Goal: Information Seeking & Learning: Learn about a topic

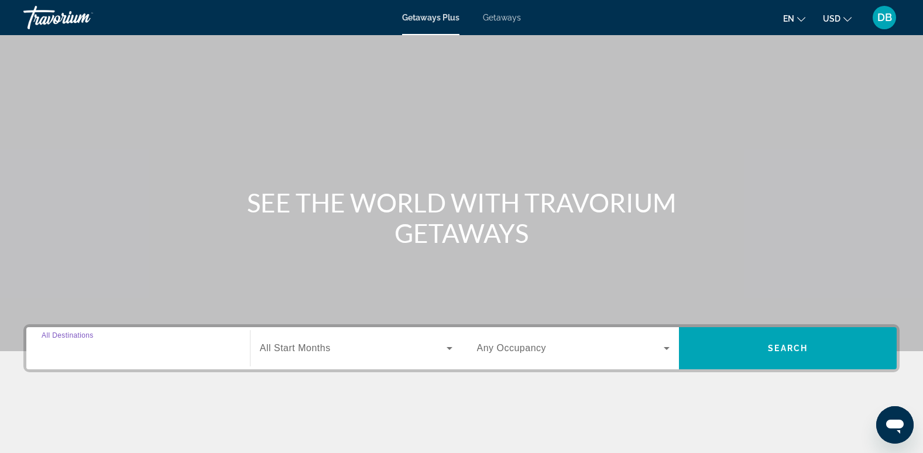
click at [156, 349] on input "Destination All Destinations" at bounding box center [138, 349] width 193 height 14
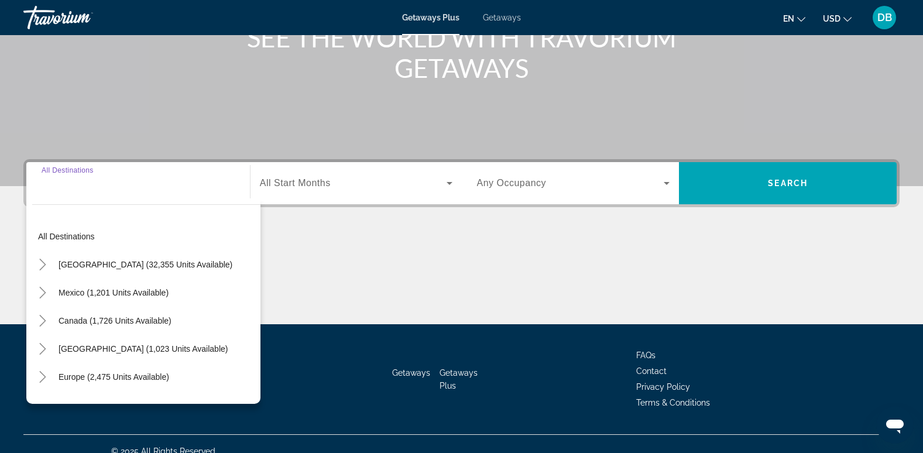
scroll to position [180, 0]
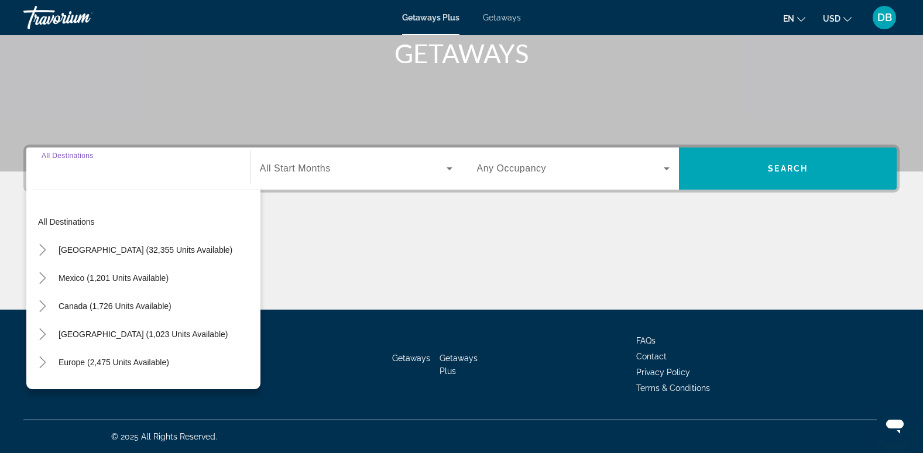
click at [583, 265] on div "Main content" at bounding box center [461, 266] width 876 height 88
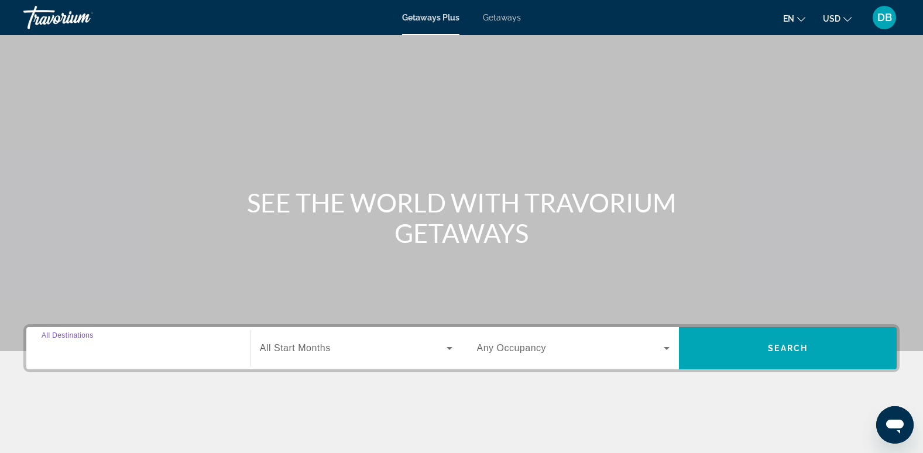
click at [178, 343] on input "Destination All Destinations" at bounding box center [138, 349] width 193 height 14
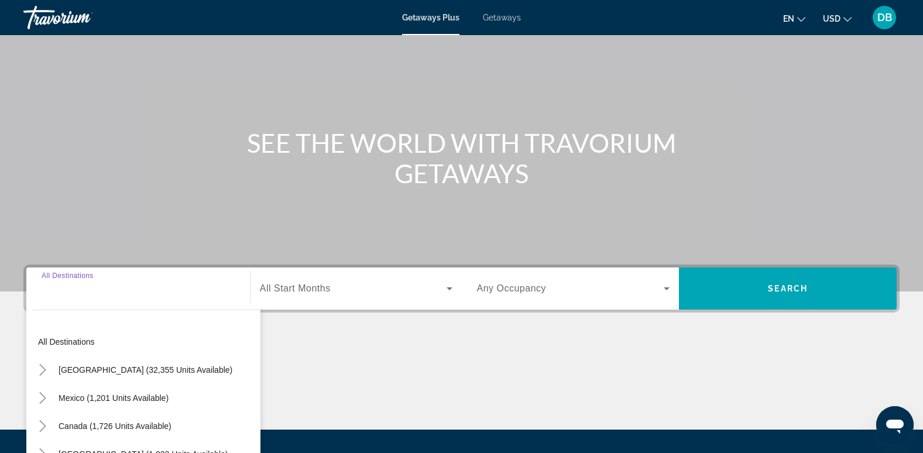
scroll to position [180, 0]
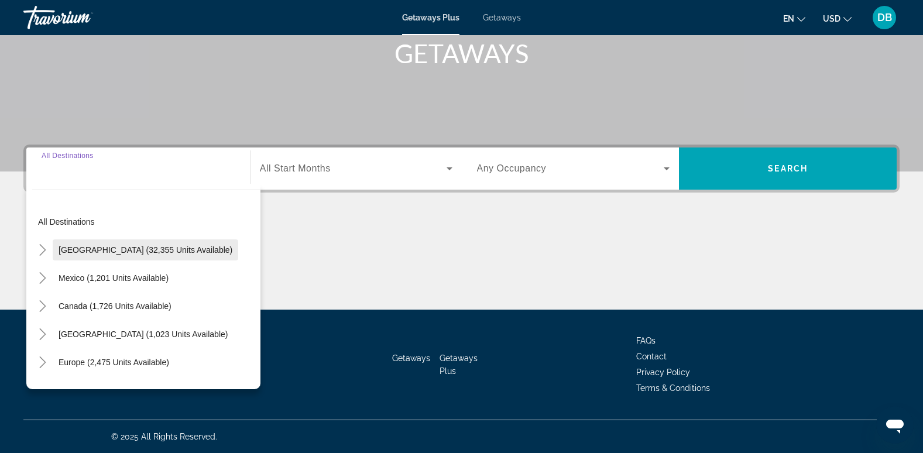
click at [156, 250] on span "[GEOGRAPHIC_DATA] (32,355 units available)" at bounding box center [146, 249] width 174 height 9
type input "**********"
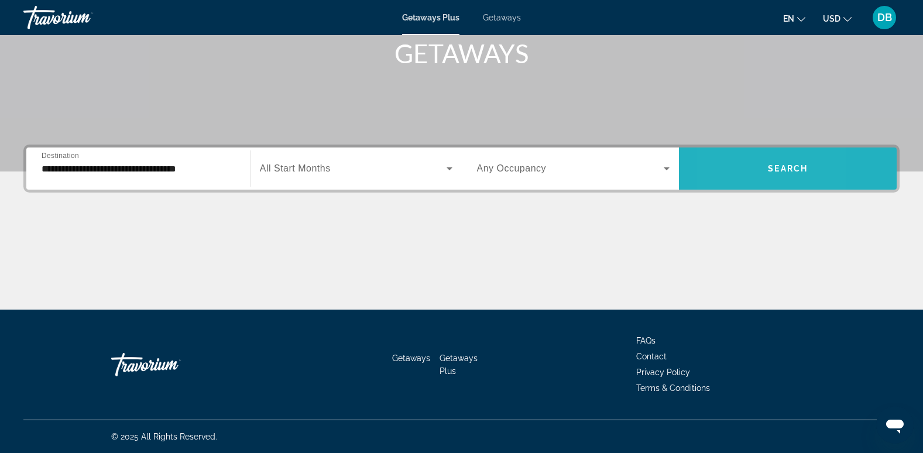
click at [723, 167] on span "Search widget" at bounding box center [788, 169] width 218 height 28
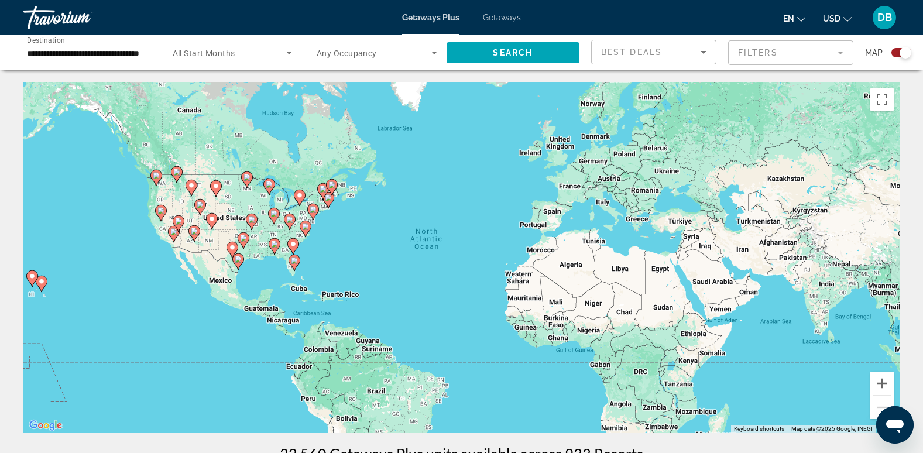
click at [313, 209] on image "Main content" at bounding box center [313, 209] width 7 height 7
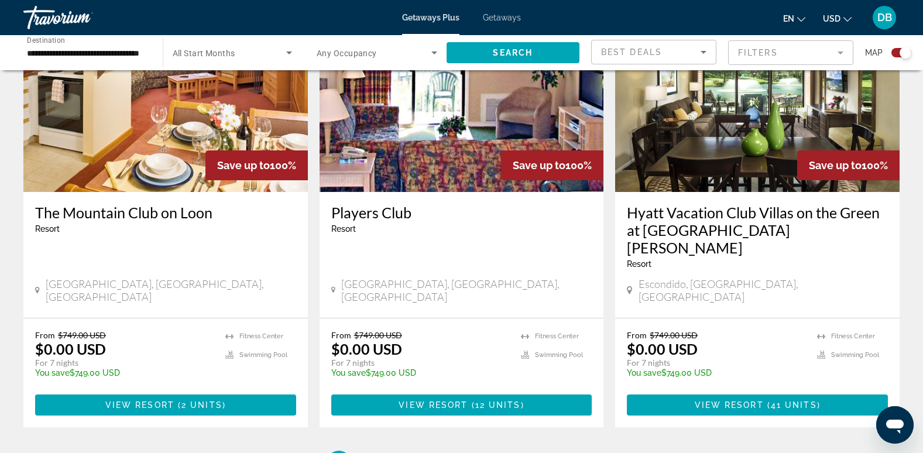
scroll to position [1756, 0]
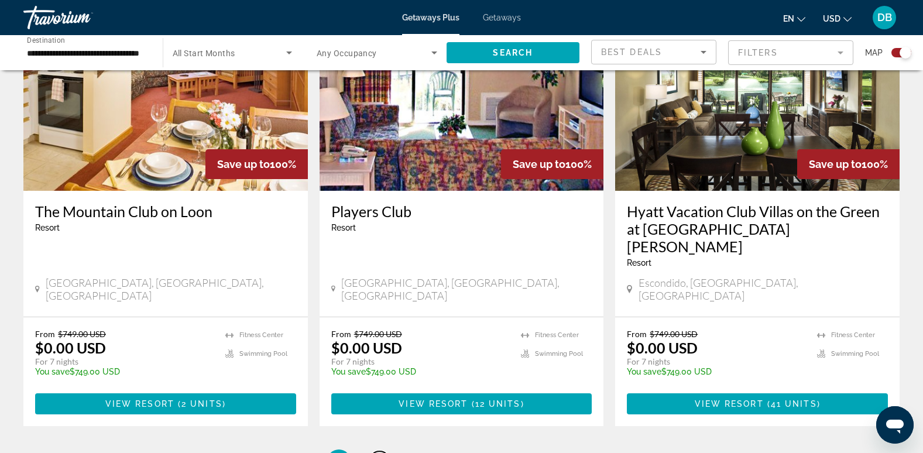
click at [382, 452] on span "2" at bounding box center [380, 461] width 6 height 13
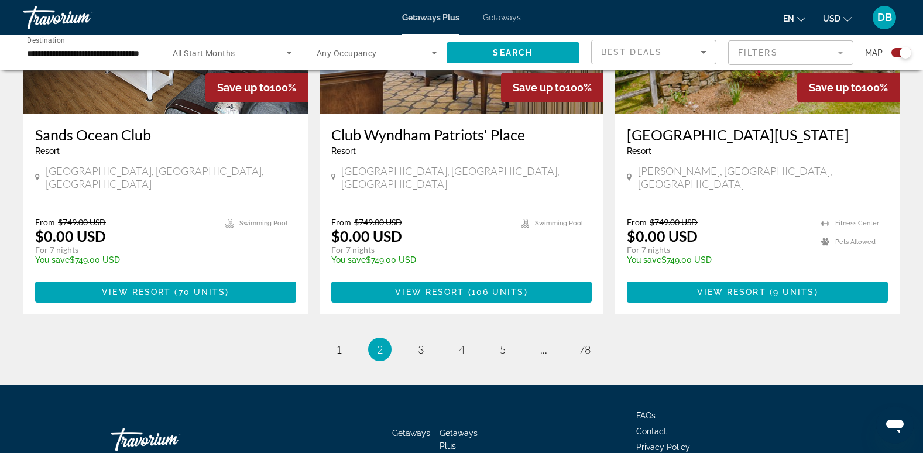
scroll to position [1803, 0]
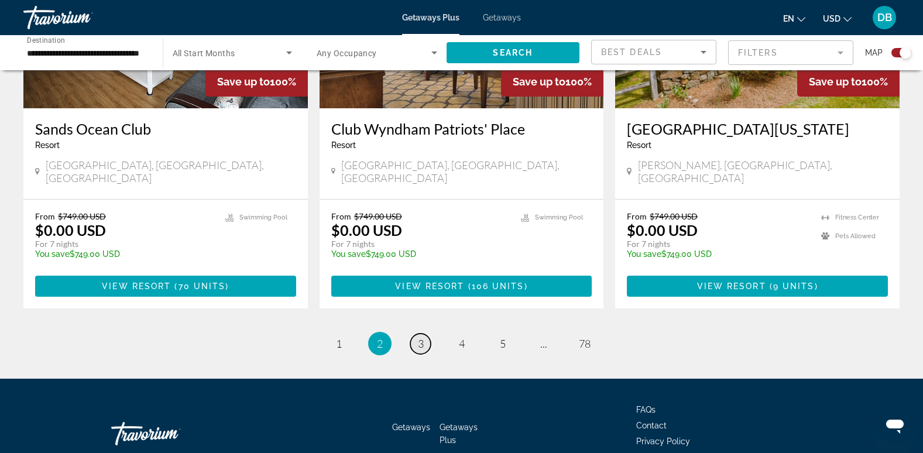
click at [421, 337] on span "3" at bounding box center [421, 343] width 6 height 13
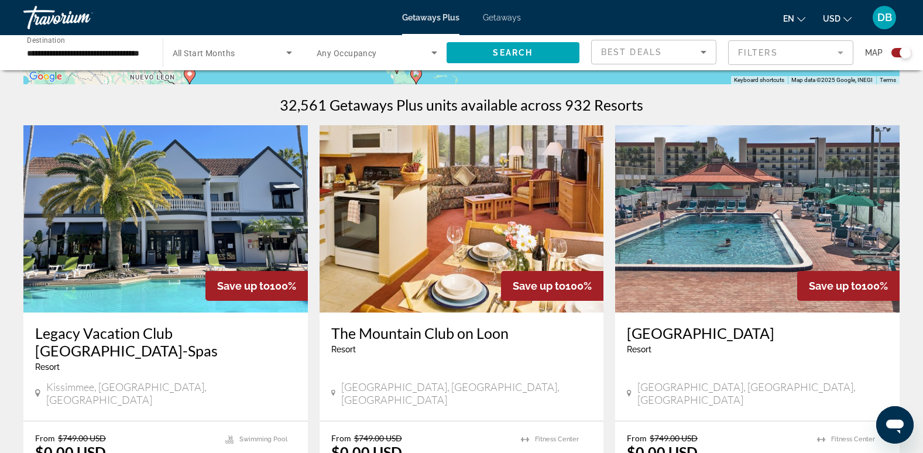
scroll to position [404, 0]
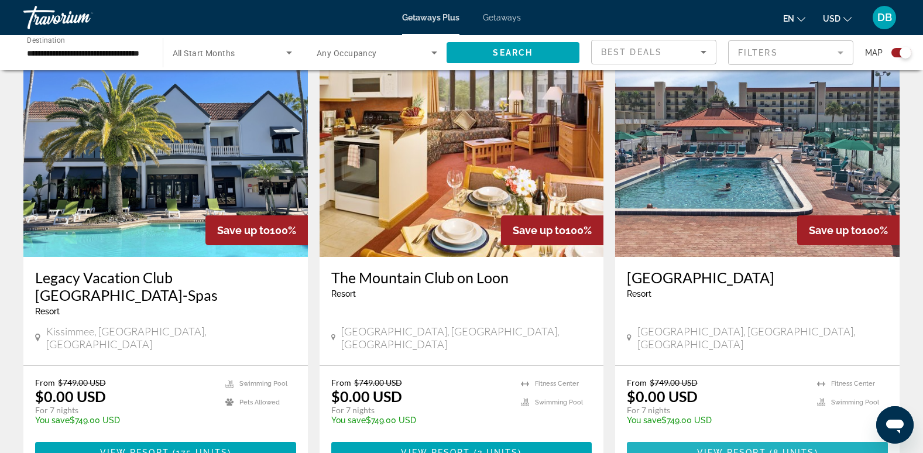
click at [750, 448] on span "View Resort" at bounding box center [731, 452] width 69 height 9
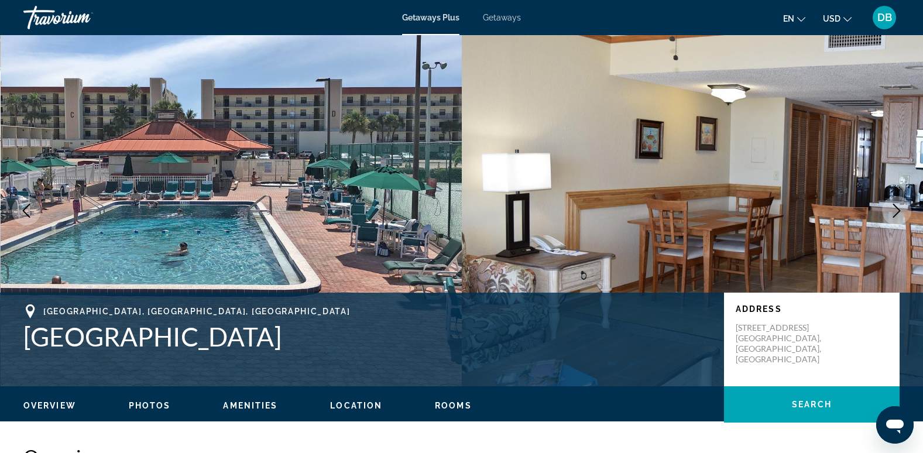
click at [893, 214] on icon "Next image" at bounding box center [897, 211] width 14 height 14
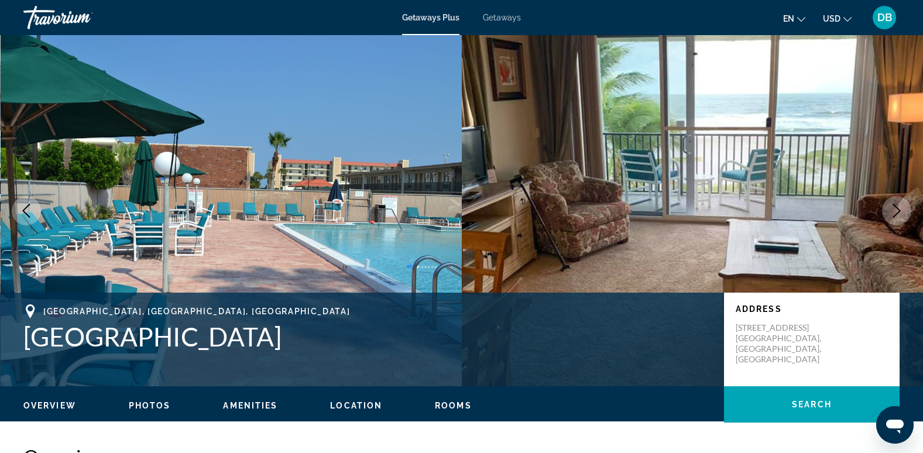
click at [893, 211] on icon "Next image" at bounding box center [897, 211] width 14 height 14
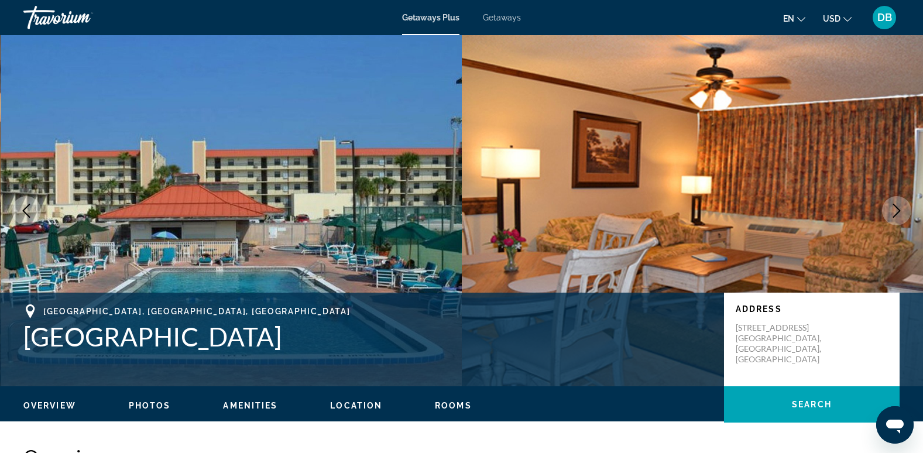
click at [882, 196] on button "Next image" at bounding box center [896, 210] width 29 height 29
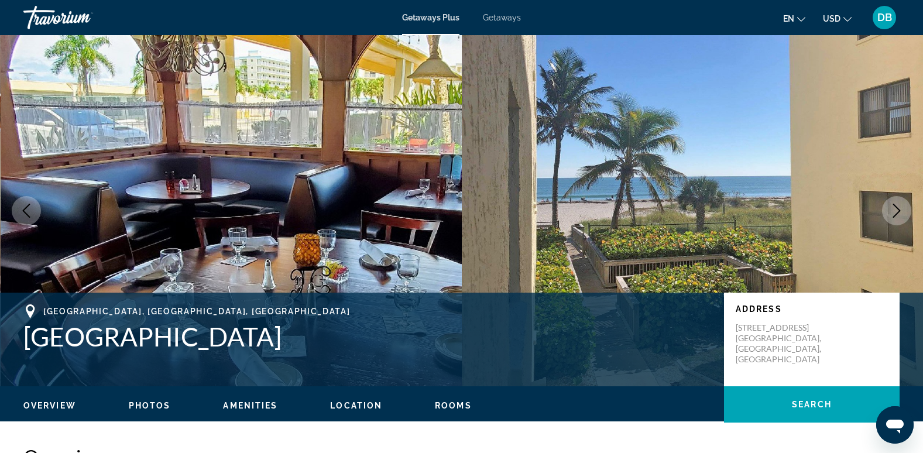
click at [893, 211] on icon "Next image" at bounding box center [897, 211] width 14 height 14
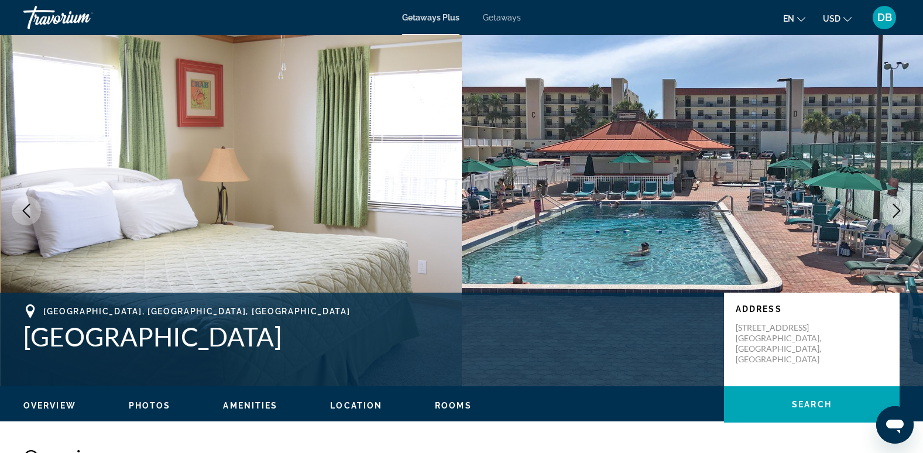
click at [894, 214] on icon "Next image" at bounding box center [897, 211] width 14 height 14
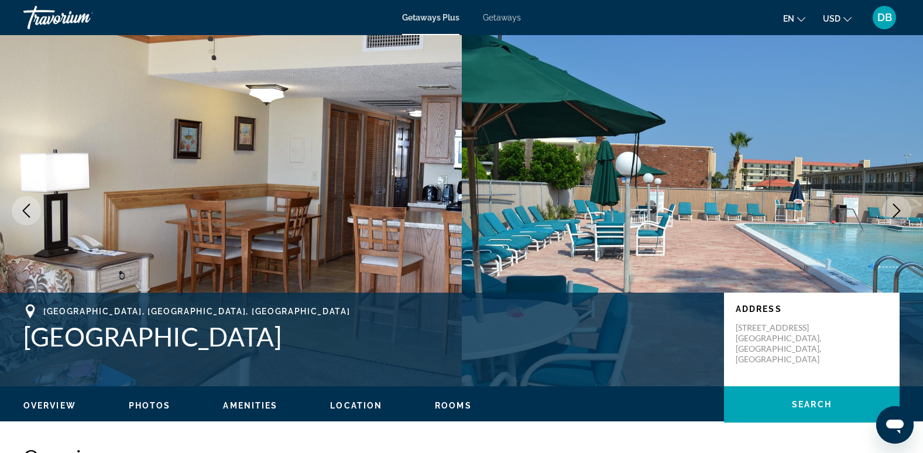
click at [149, 399] on ul "Overview Photos Amenities Location Rooms Search" at bounding box center [461, 404] width 876 height 13
click at [149, 403] on span "Photos" at bounding box center [150, 405] width 42 height 9
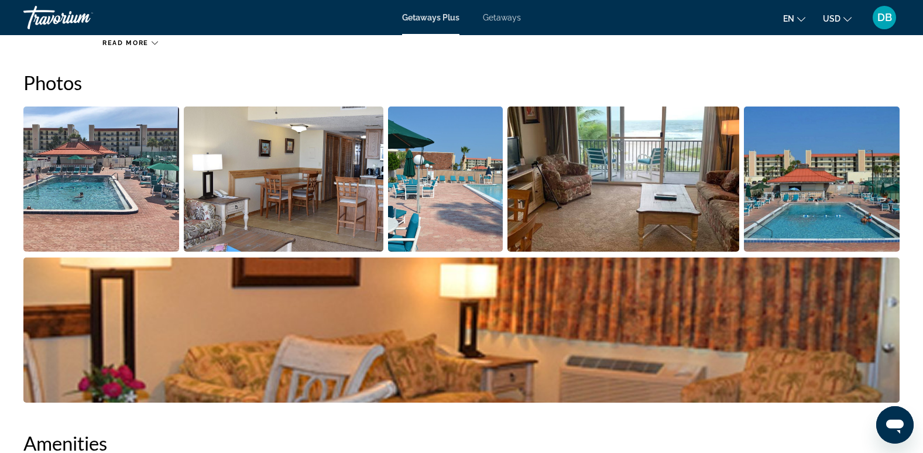
scroll to position [522, 0]
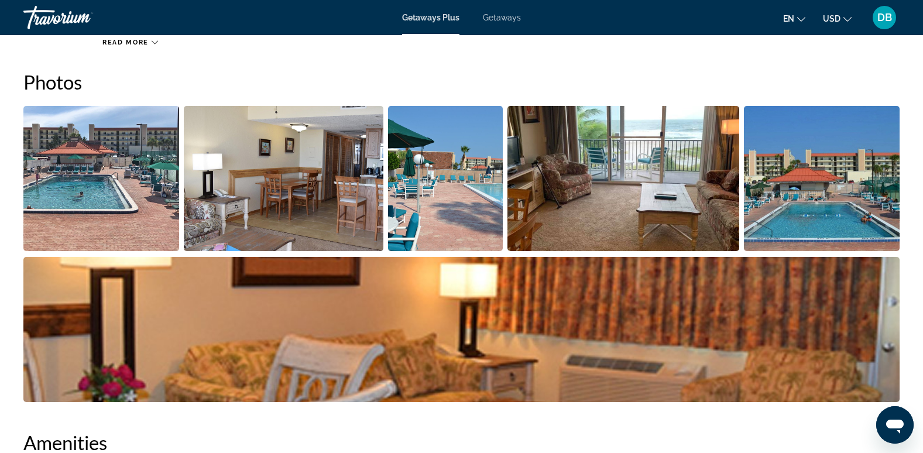
click at [130, 203] on img "Open full-screen image slider" at bounding box center [101, 178] width 156 height 145
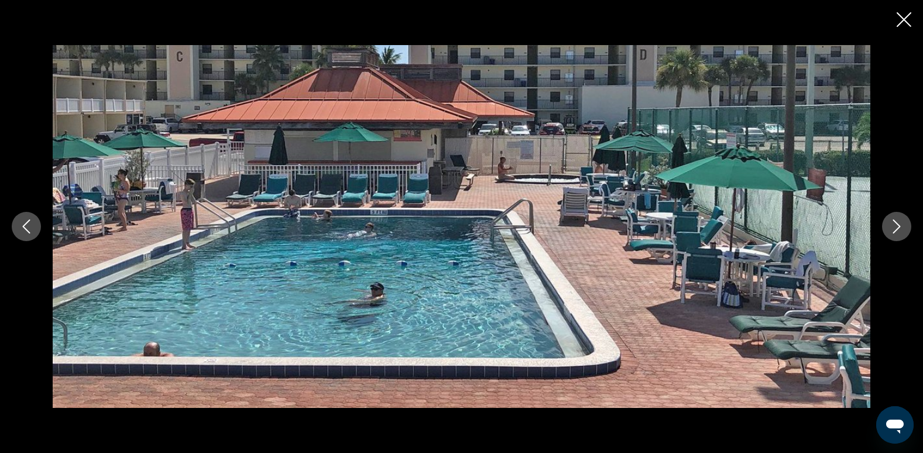
click at [896, 227] on icon "Next image" at bounding box center [897, 226] width 14 height 14
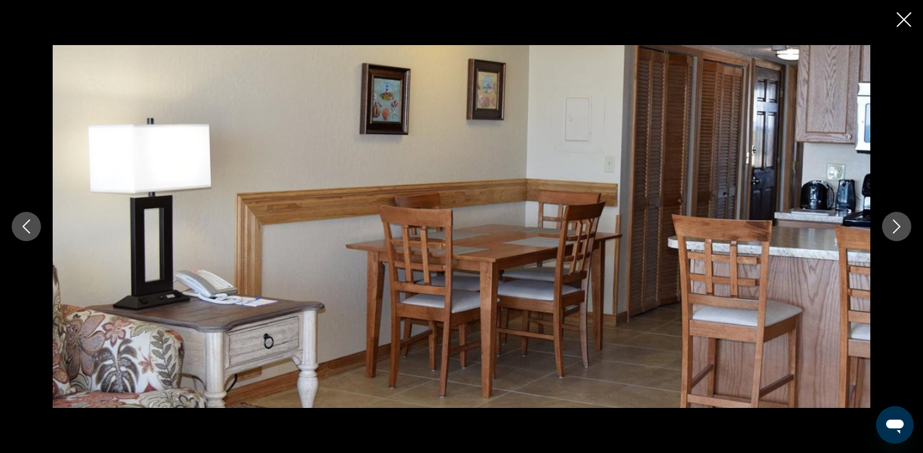
click at [896, 227] on icon "Next image" at bounding box center [897, 226] width 14 height 14
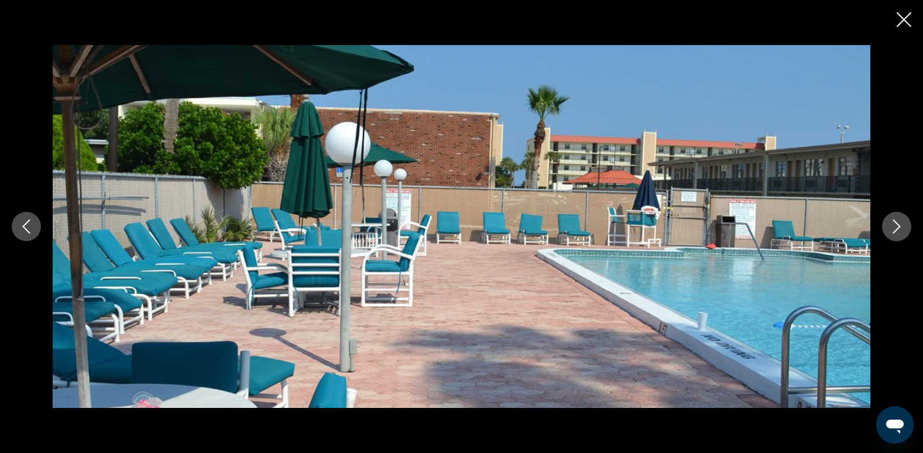
click at [896, 227] on icon "Next image" at bounding box center [897, 226] width 14 height 14
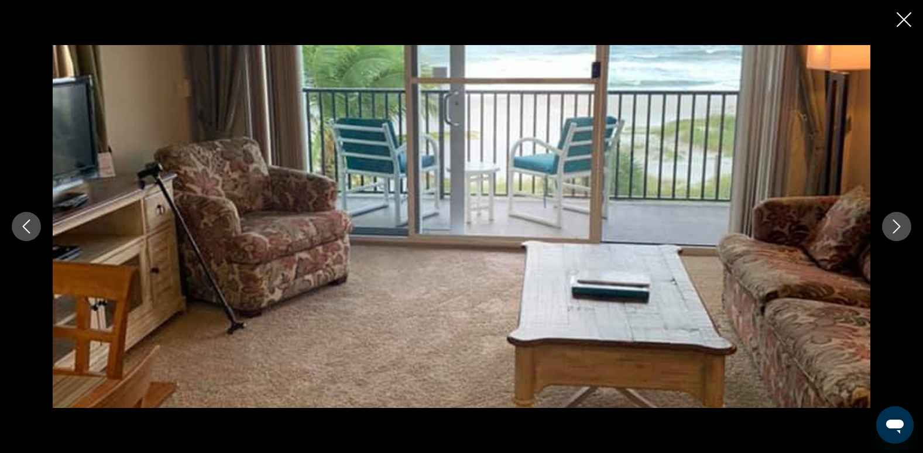
click at [896, 227] on icon "Next image" at bounding box center [897, 226] width 14 height 14
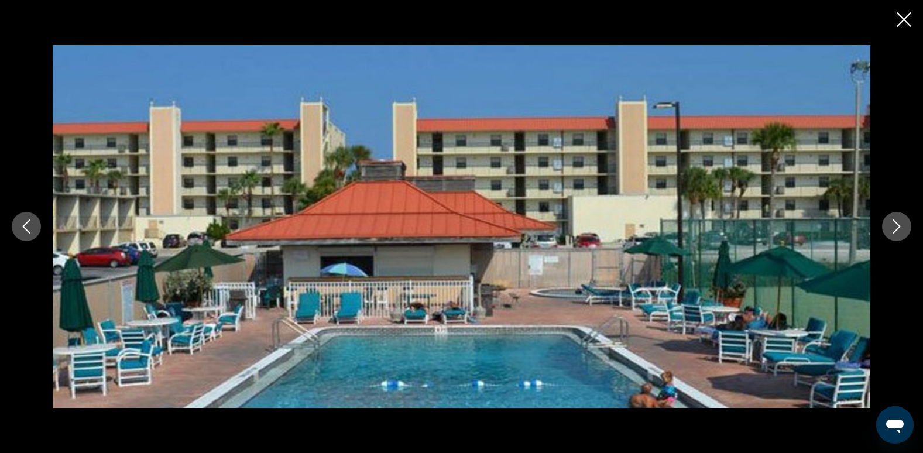
click at [896, 227] on icon "Next image" at bounding box center [897, 226] width 14 height 14
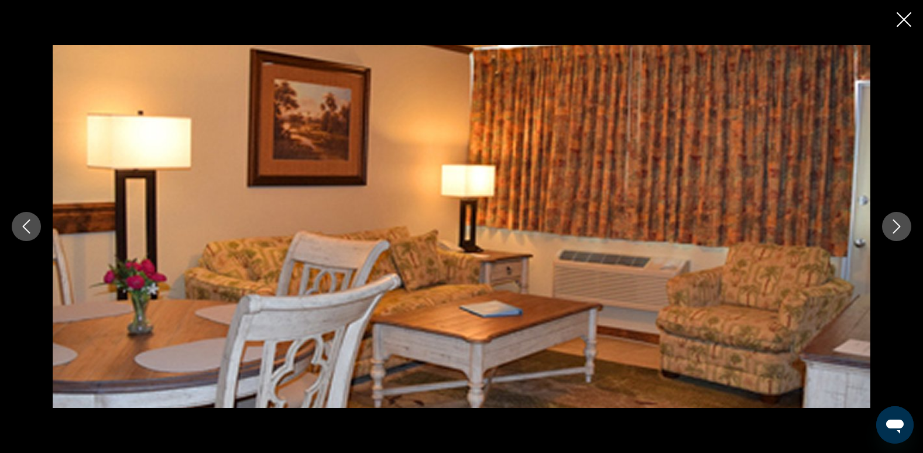
click at [896, 227] on icon "Next image" at bounding box center [897, 226] width 14 height 14
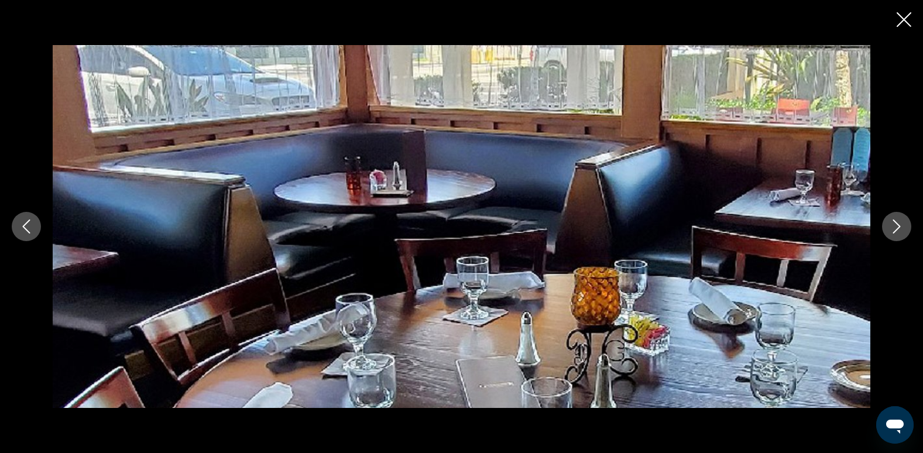
click at [896, 227] on icon "Next image" at bounding box center [897, 226] width 14 height 14
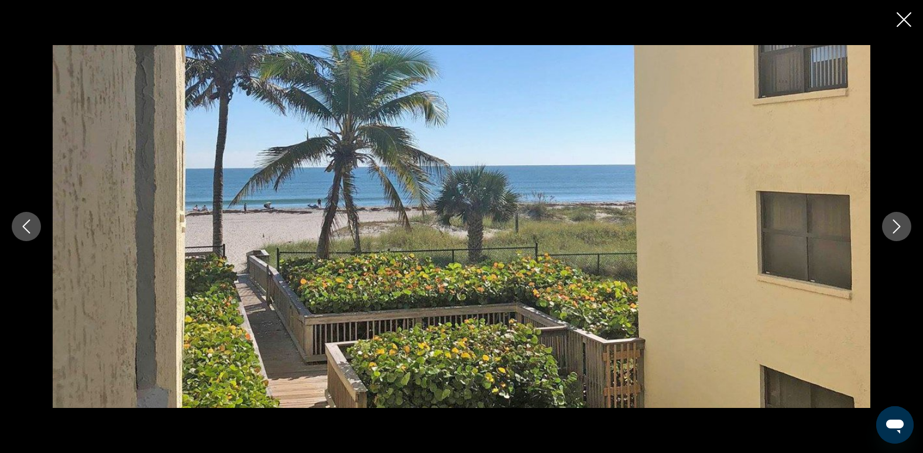
click at [896, 227] on icon "Next image" at bounding box center [897, 226] width 14 height 14
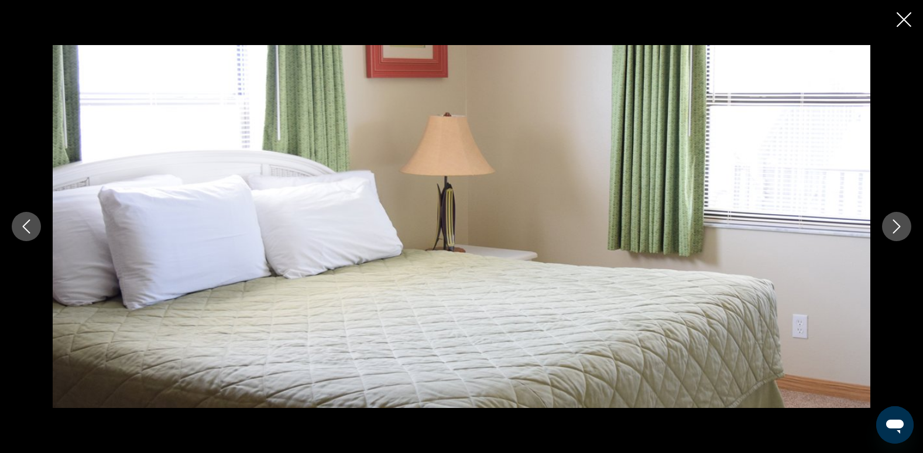
click at [896, 227] on icon "Next image" at bounding box center [897, 226] width 14 height 14
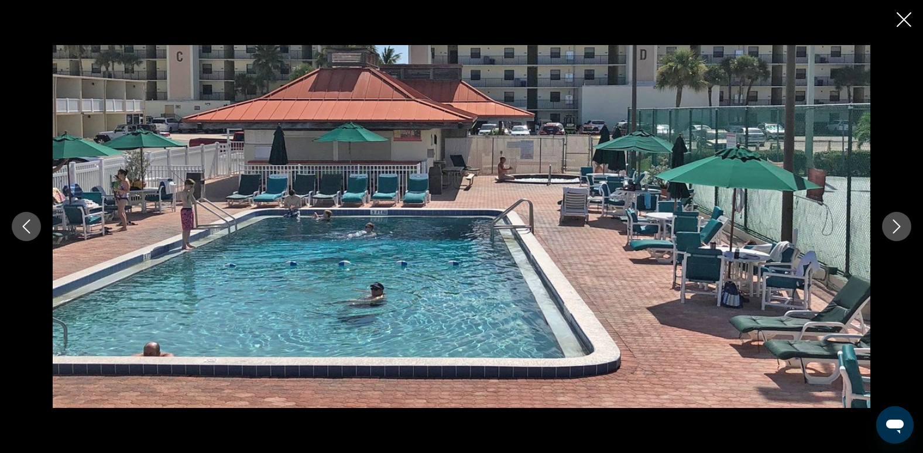
click at [896, 227] on icon "Next image" at bounding box center [897, 226] width 14 height 14
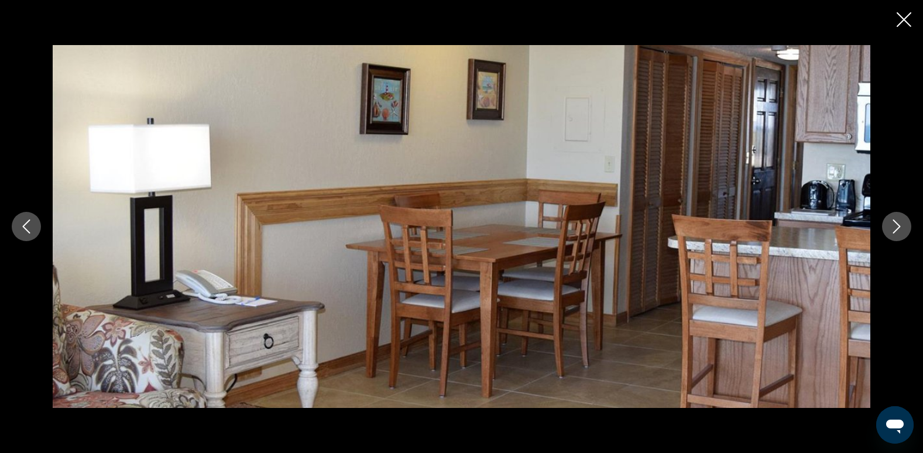
scroll to position [756, 0]
click at [901, 20] on icon "Close slideshow" at bounding box center [904, 19] width 15 height 15
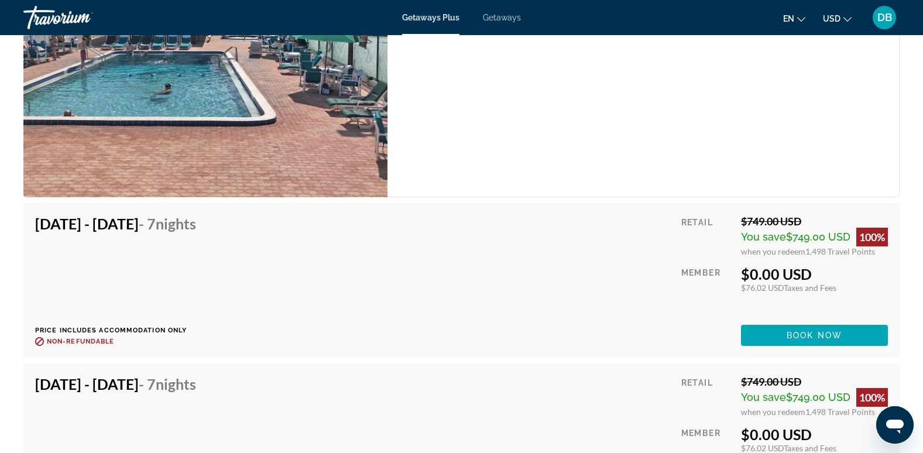
scroll to position [1926, 0]
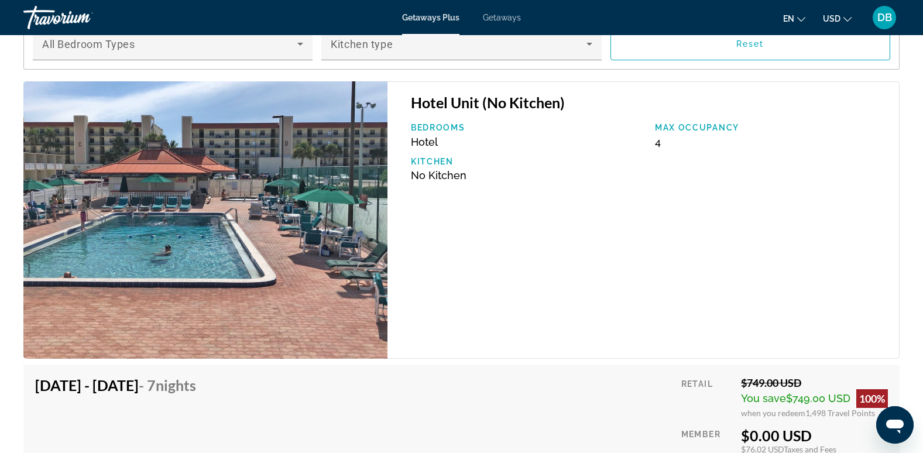
click at [434, 15] on span "Getaways Plus" at bounding box center [430, 17] width 57 height 9
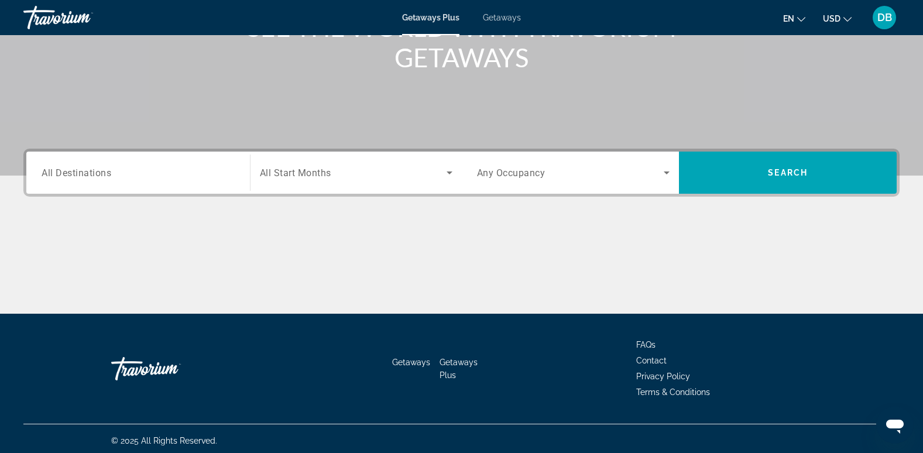
scroll to position [180, 0]
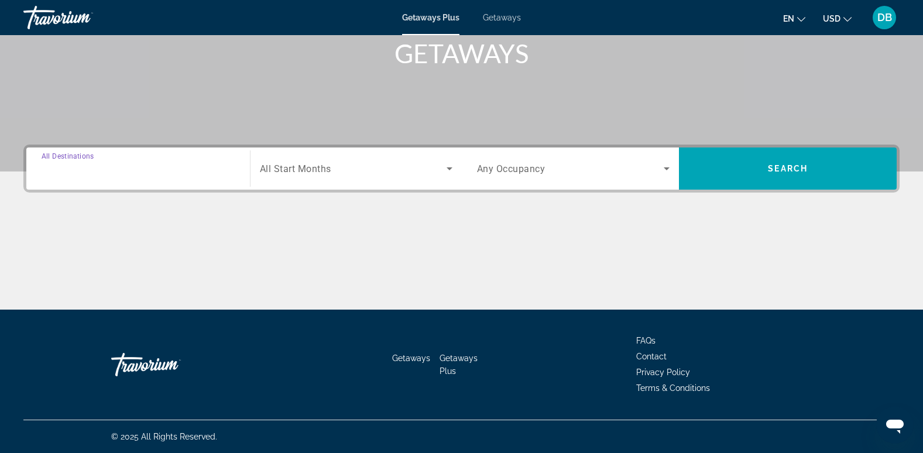
click at [135, 165] on input "Destination All Destinations" at bounding box center [138, 169] width 193 height 14
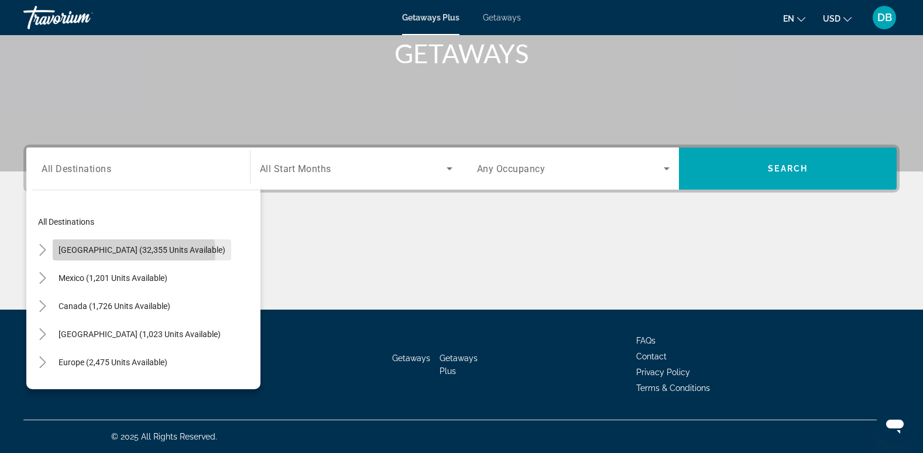
click at [135, 253] on span "[GEOGRAPHIC_DATA] (32,355 units available)" at bounding box center [142, 249] width 167 height 9
type input "**********"
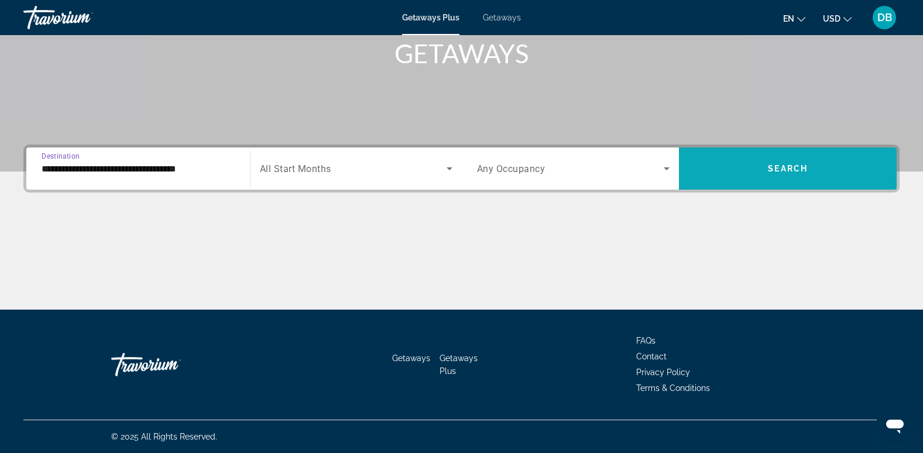
click at [746, 170] on span "Search widget" at bounding box center [788, 169] width 218 height 28
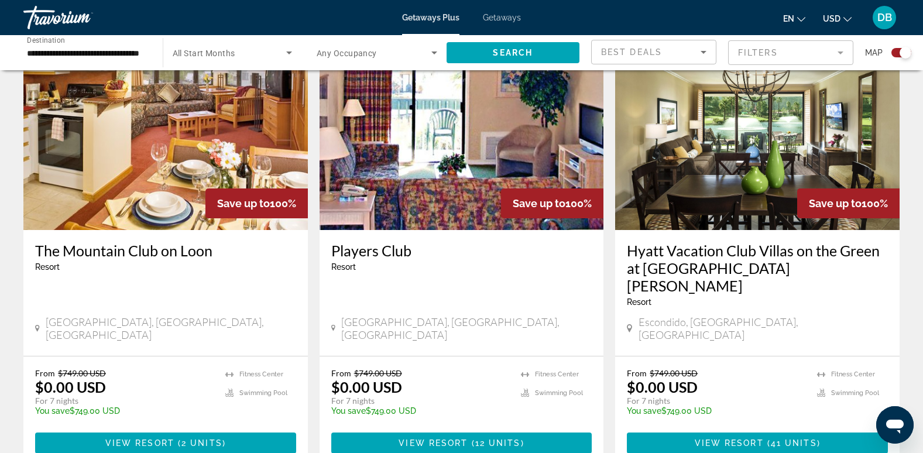
scroll to position [1814, 0]
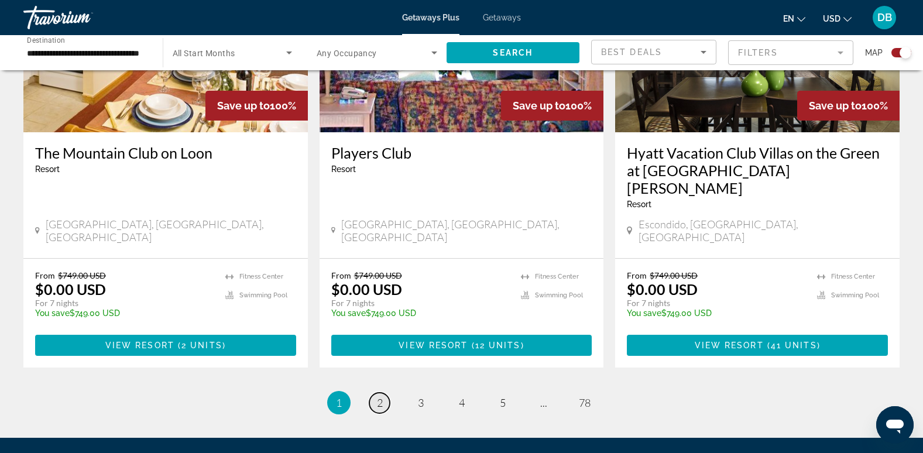
click at [375, 393] on link "page 2" at bounding box center [379, 403] width 20 height 20
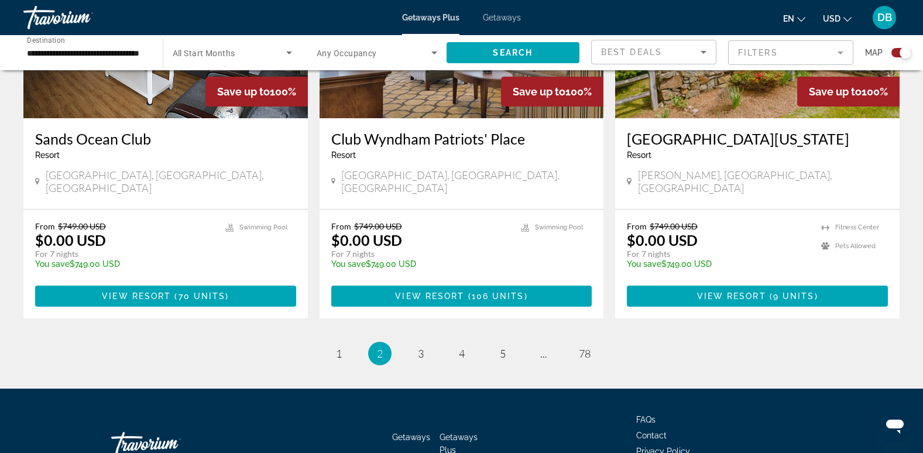
scroll to position [1803, 0]
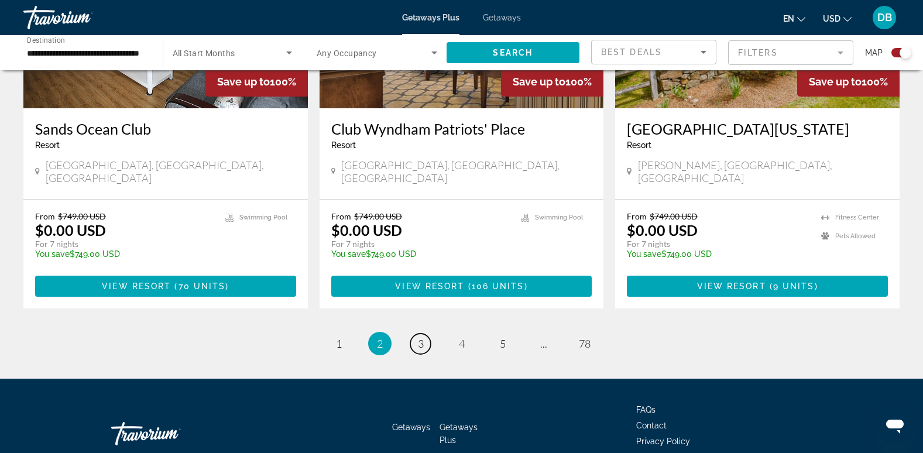
click at [419, 337] on span "3" at bounding box center [421, 343] width 6 height 13
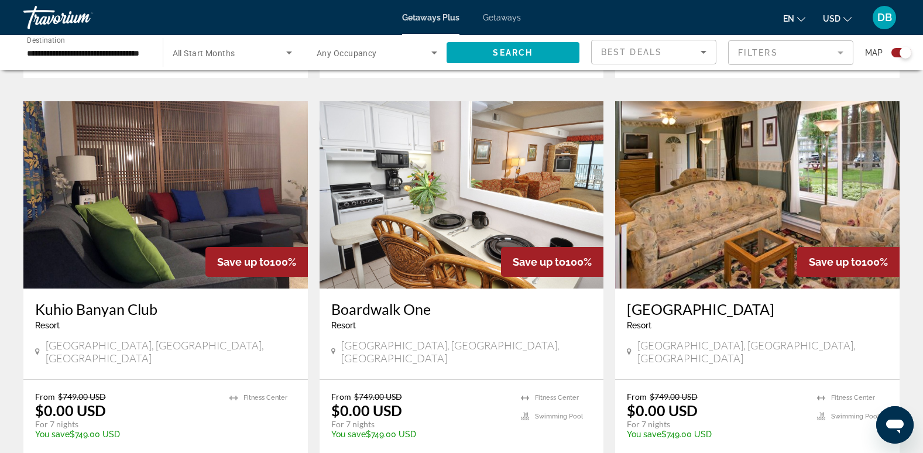
scroll to position [1229, 0]
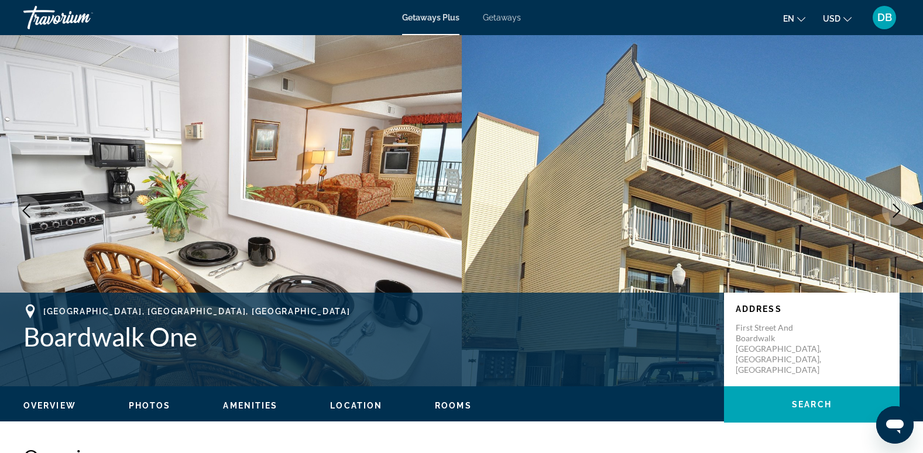
click at [893, 211] on icon "Next image" at bounding box center [897, 211] width 14 height 14
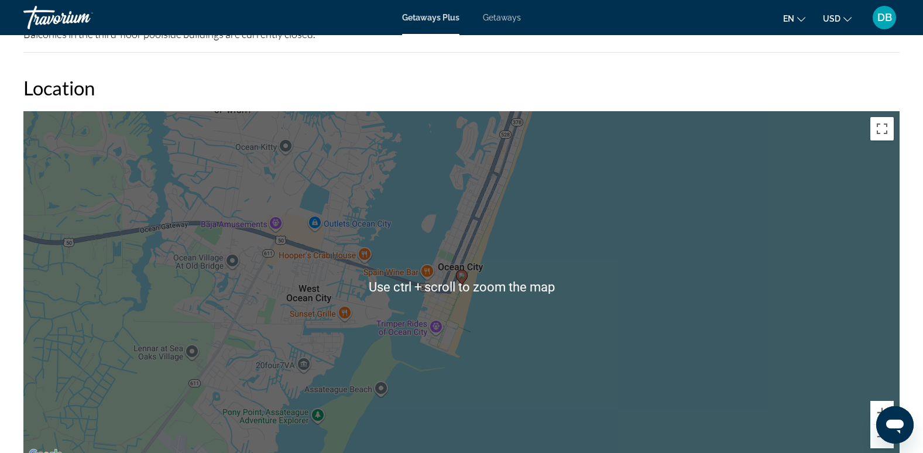
scroll to position [1229, 0]
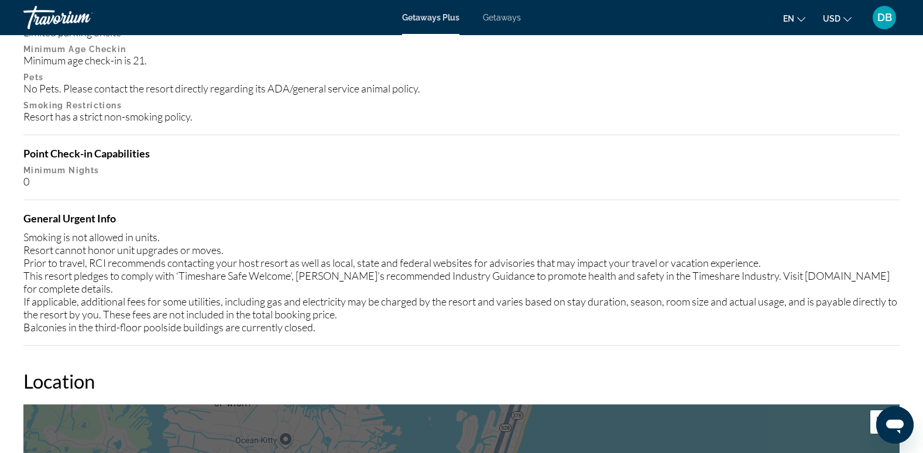
click at [514, 21] on span "Getaways" at bounding box center [502, 17] width 38 height 9
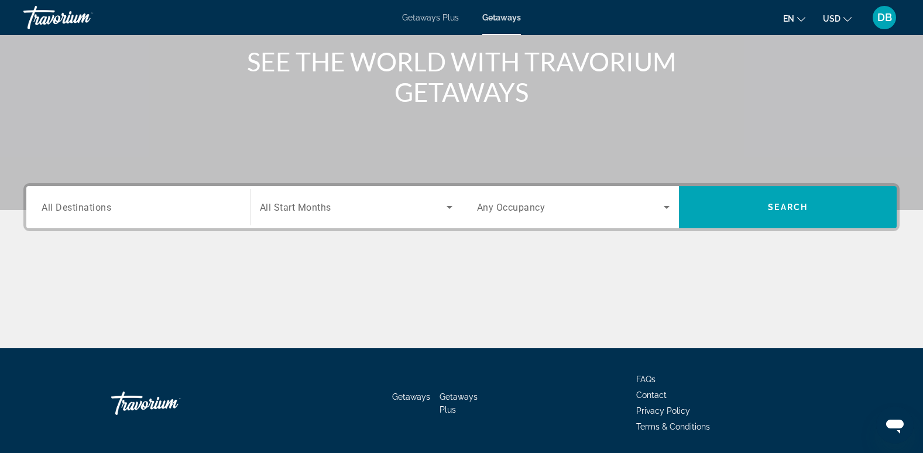
scroll to position [180, 0]
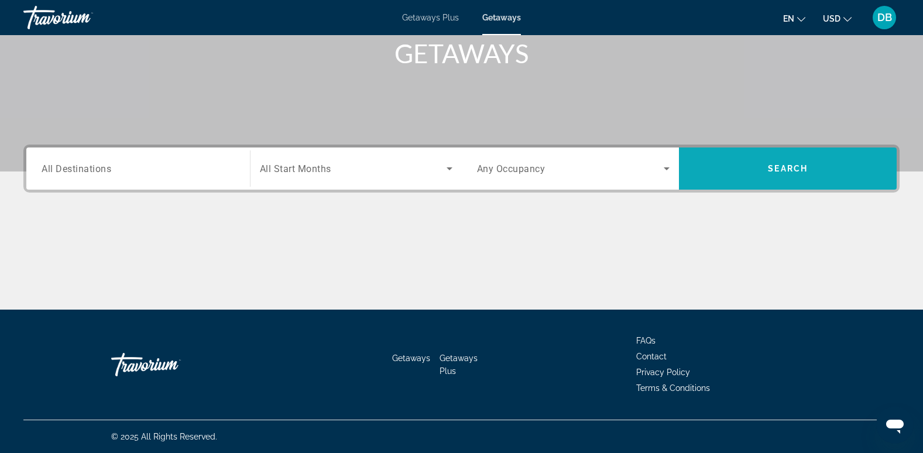
click at [785, 164] on span "Search" at bounding box center [788, 168] width 40 height 9
